Goal: Check status

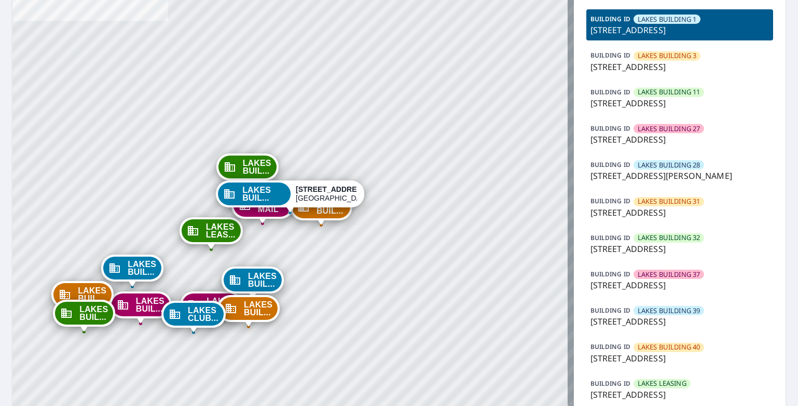
scroll to position [104, 0]
click at [670, 319] on p "8700 Southwestern Blvd, Dallas, TX, 75206" at bounding box center [680, 321] width 179 height 12
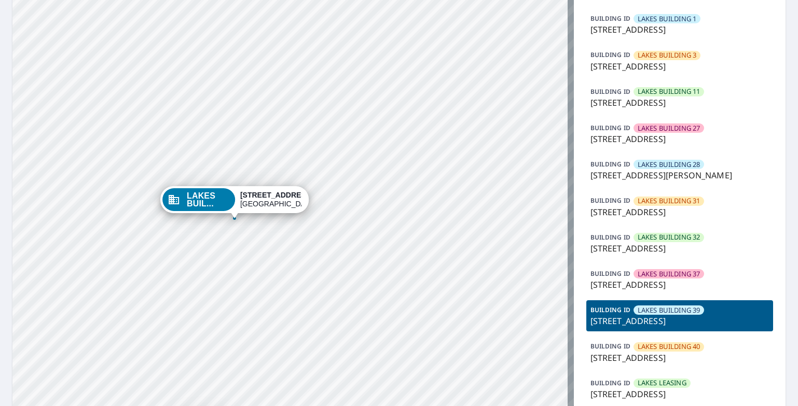
drag, startPoint x: 755, startPoint y: 322, endPoint x: 579, endPoint y: 311, distance: 176.2
click at [579, 311] on div "Buildings Product type Extended Coverage 3D BUILDING ID LAKES BUILDING 1 8620 S…" at bounding box center [680, 213] width 212 height 543
copy div "BUILDING ID LAKES BUILDING 39 8700 Southwestern Blvd, Dallas, TX, 75206"
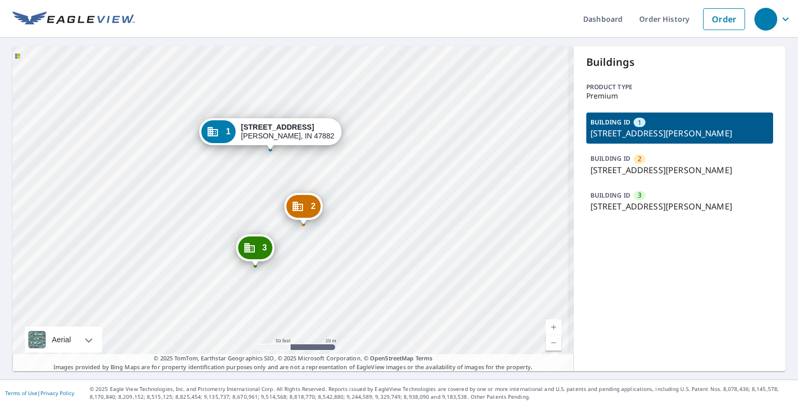
drag, startPoint x: 330, startPoint y: 220, endPoint x: 343, endPoint y: 216, distance: 13.5
click at [343, 216] on div "2 1259 W State Road 154 Sullivan, IN 47882 3 1259 W State Road 154 Sullivan, IN…" at bounding box center [292, 208] width 561 height 325
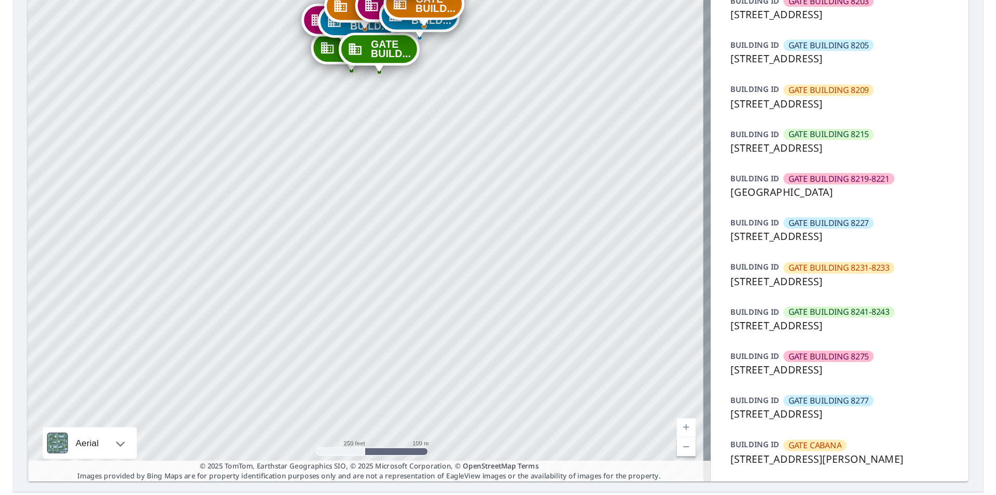
scroll to position [675, 0]
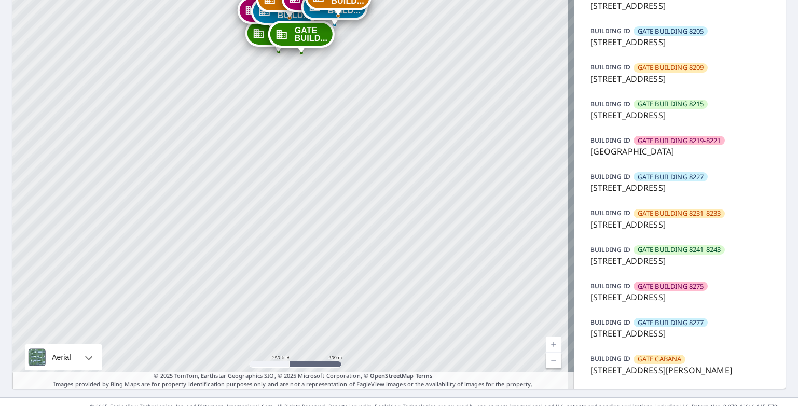
click at [665, 370] on p "[STREET_ADDRESS][PERSON_NAME]" at bounding box center [680, 370] width 179 height 12
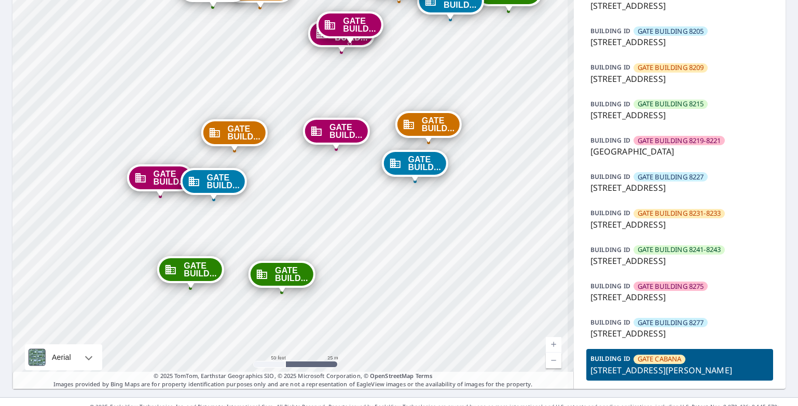
drag, startPoint x: 338, startPoint y: 157, endPoint x: 320, endPoint y: 428, distance: 271.0
click at [320, 406] on html "Dashboard Order History Order GATE BUILD... [STREET_ADDRESS][PERSON_NAME] GATE …" at bounding box center [399, 203] width 798 height 406
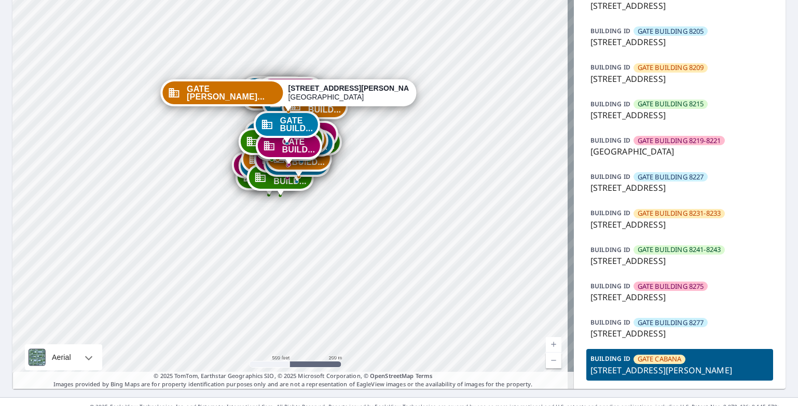
click at [283, 195] on div "Dropped pin, building GATE BUILDING 8153, Commercial property, 8133 Southwester…" at bounding box center [279, 190] width 13 height 10
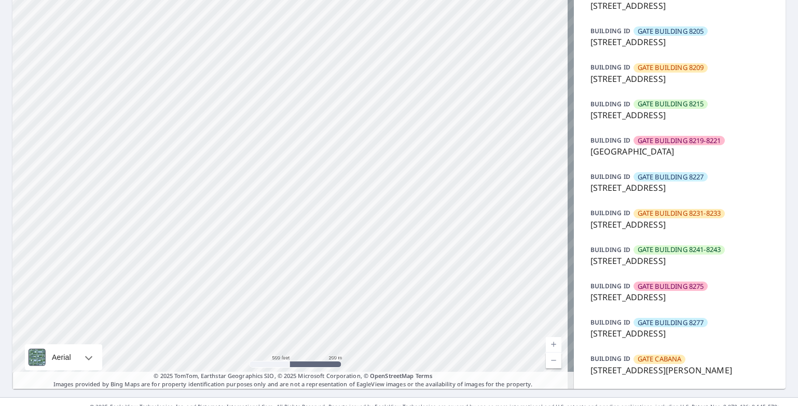
click at [705, 369] on p "[STREET_ADDRESS][PERSON_NAME]" at bounding box center [680, 370] width 179 height 12
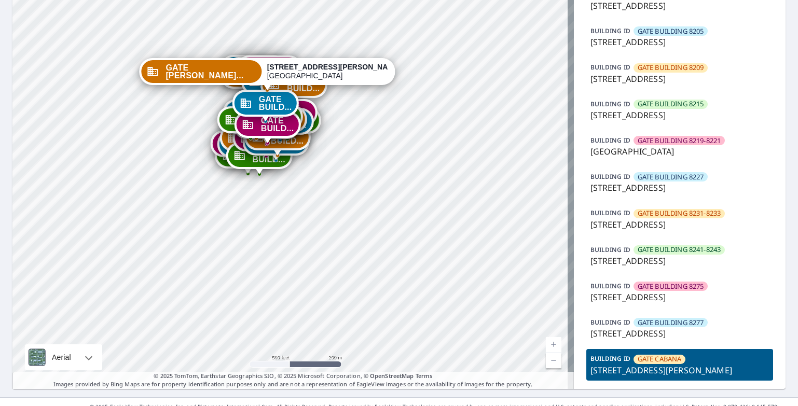
drag, startPoint x: 361, startPoint y: 102, endPoint x: 339, endPoint y: 318, distance: 216.4
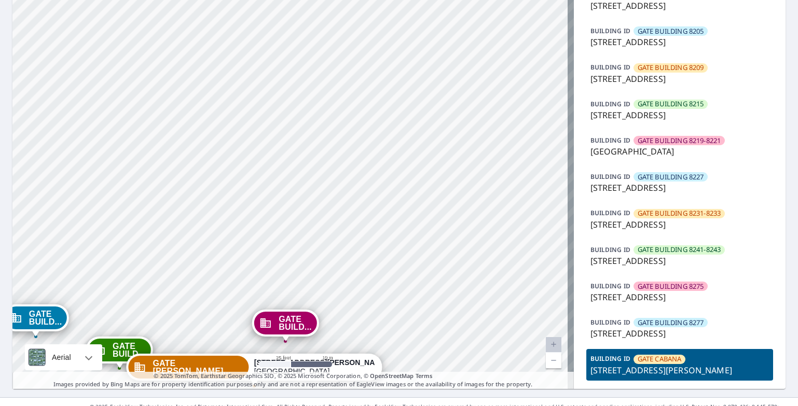
drag, startPoint x: 346, startPoint y: 176, endPoint x: 360, endPoint y: -47, distance: 223.6
click at [360, 0] on html "Dashboard Order History Order GATE BUILD... [STREET_ADDRESS][PERSON_NAME] GATE …" at bounding box center [399, 203] width 798 height 406
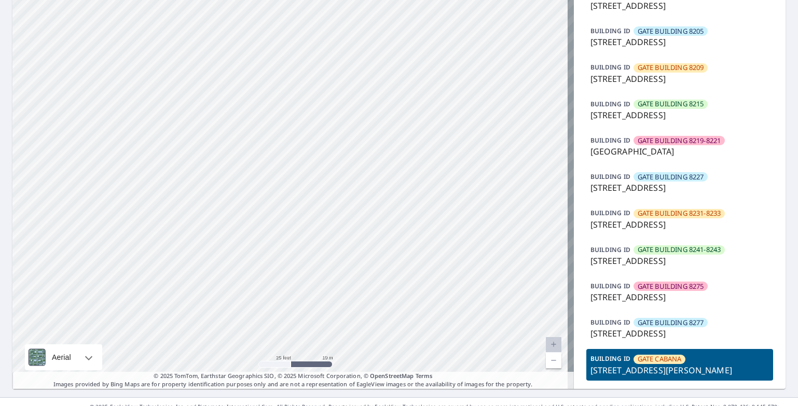
drag, startPoint x: 341, startPoint y: 143, endPoint x: 381, endPoint y: -47, distance: 194.1
click at [381, 0] on html "Dashboard Order History Order GATE BUILD... [STREET_ADDRESS][PERSON_NAME] GATE …" at bounding box center [399, 203] width 798 height 406
drag, startPoint x: 300, startPoint y: 140, endPoint x: 325, endPoint y: 67, distance: 77.3
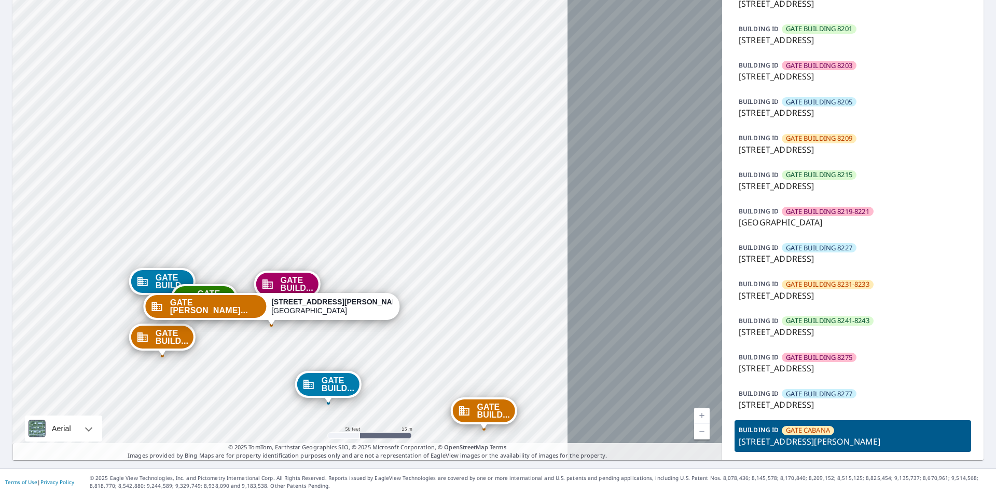
scroll to position [604, 0]
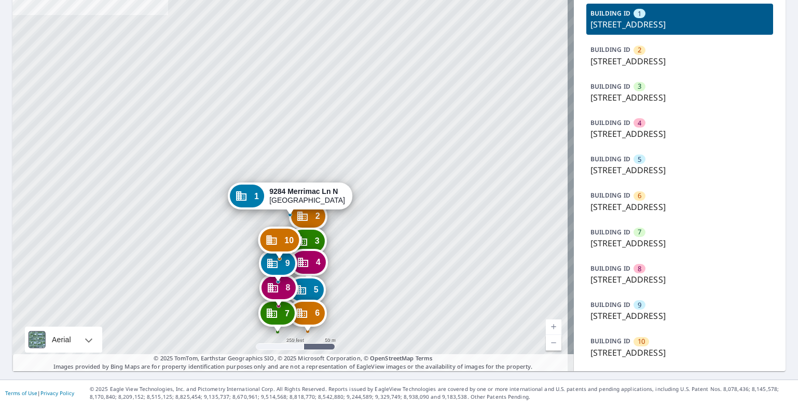
scroll to position [208, 0]
click at [644, 322] on p "9241 Merrimac Ln N, Maple Grove, MN, 55311" at bounding box center [680, 316] width 179 height 12
